Goal: Information Seeking & Learning: Learn about a topic

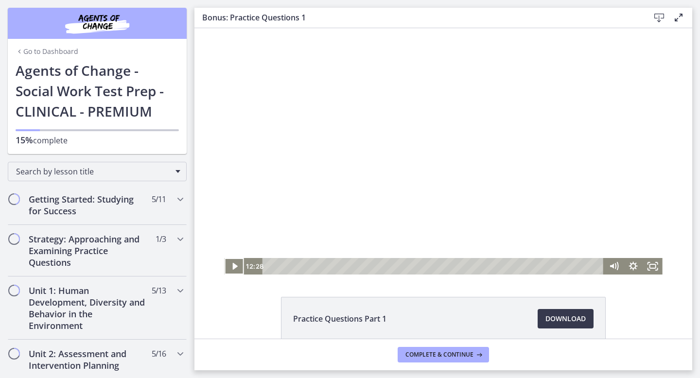
scroll to position [12, 0]
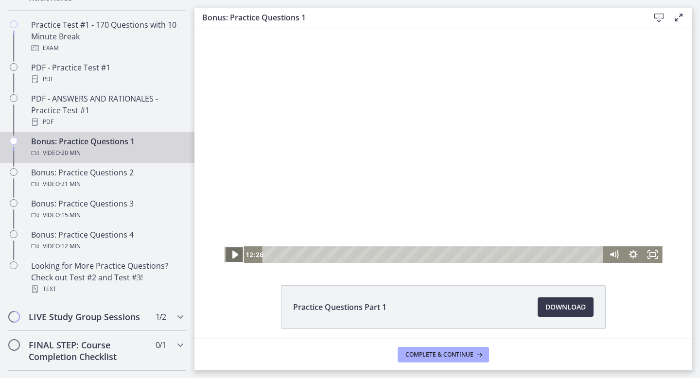
click at [228, 258] on icon "Play Video" at bounding box center [234, 255] width 23 height 20
click at [650, 259] on icon "Fullscreen" at bounding box center [652, 254] width 19 height 17
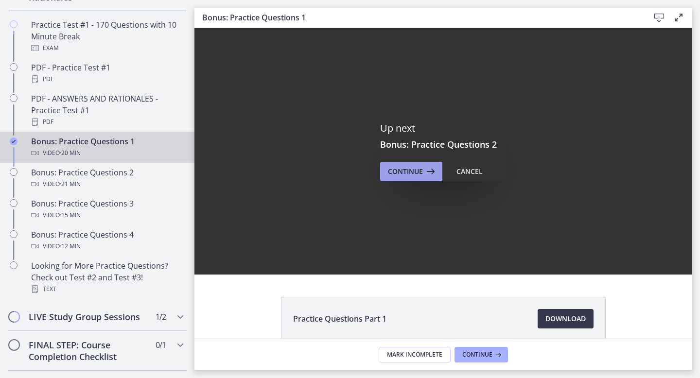
click at [415, 166] on span "Continue" at bounding box center [405, 172] width 35 height 12
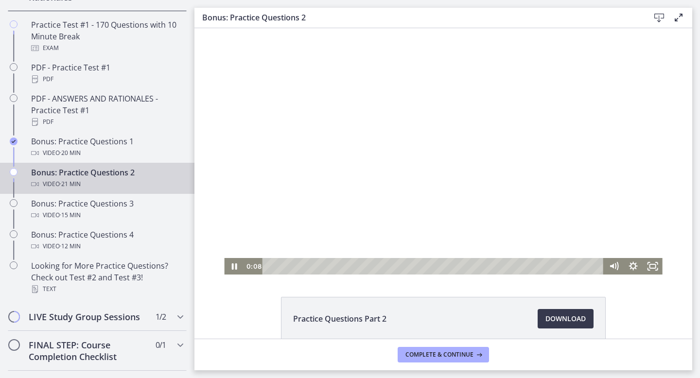
drag, startPoint x: 492, startPoint y: 112, endPoint x: 596, endPoint y: 116, distance: 104.1
click at [596, 121] on div at bounding box center [443, 151] width 438 height 246
drag, startPoint x: 492, startPoint y: 115, endPoint x: 605, endPoint y: 121, distance: 113.4
click at [605, 121] on div at bounding box center [443, 151] width 438 height 246
click at [604, 113] on div at bounding box center [443, 151] width 438 height 246
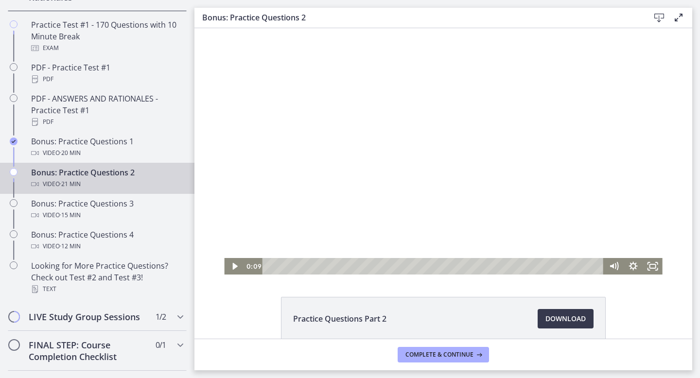
click at [604, 113] on div at bounding box center [443, 151] width 438 height 246
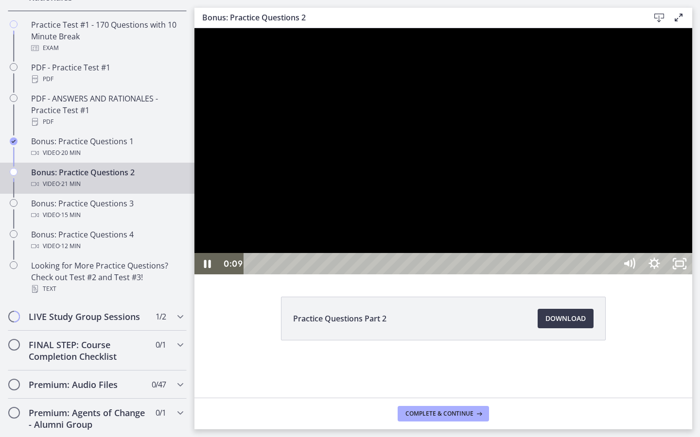
click at [692, 201] on div at bounding box center [443, 151] width 498 height 246
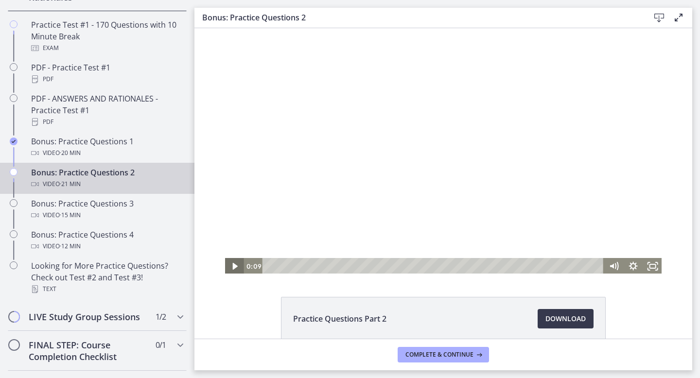
click at [231, 270] on icon "Play Video" at bounding box center [234, 266] width 19 height 17
click at [652, 263] on icon "Fullscreen" at bounding box center [652, 266] width 19 height 17
